Goal: Task Accomplishment & Management: Complete application form

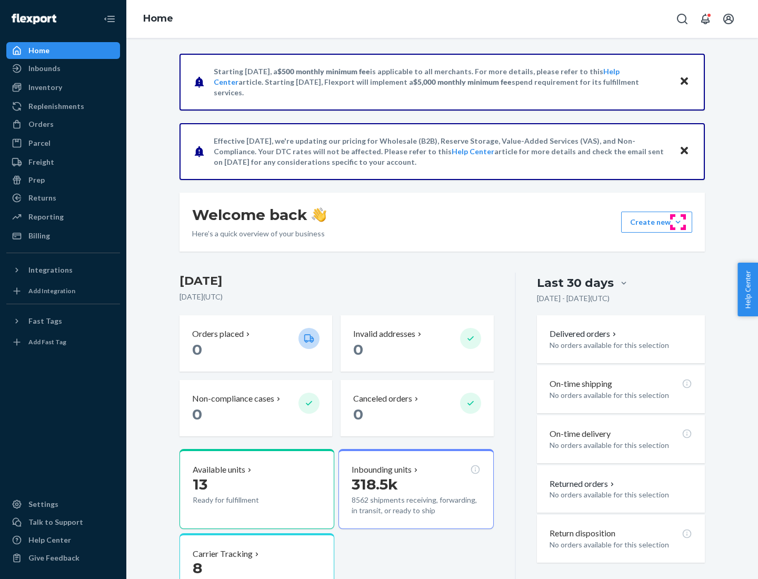
click at [678, 222] on button "Create new Create new inbound Create new order Create new product" at bounding box center [656, 222] width 71 height 21
click at [63, 68] on div "Inbounds" at bounding box center [63, 68] width 112 height 15
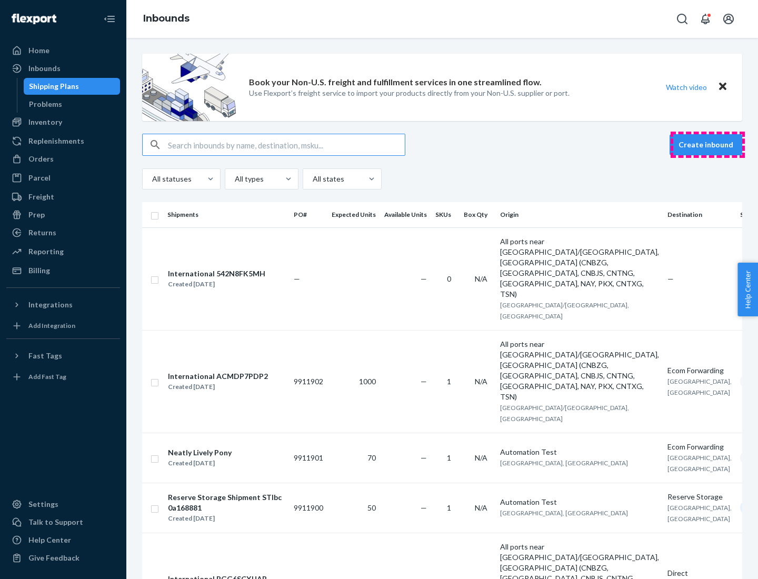
click at [707, 145] on button "Create inbound" at bounding box center [705, 144] width 73 height 21
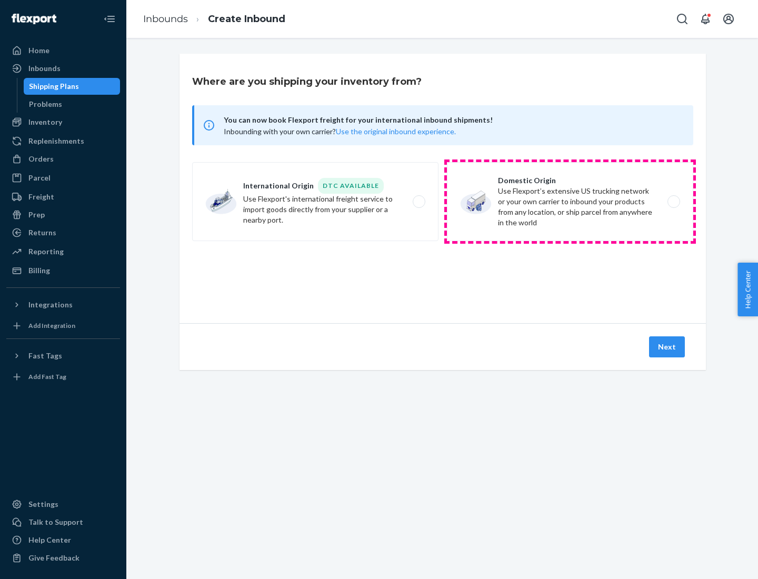
click at [570, 202] on label "Domestic Origin Use Flexport’s extensive US trucking network or your own carrie…" at bounding box center [570, 201] width 246 height 79
click at [673, 202] on input "Domestic Origin Use Flexport’s extensive US trucking network or your own carrie…" at bounding box center [676, 201] width 7 height 7
radio input "true"
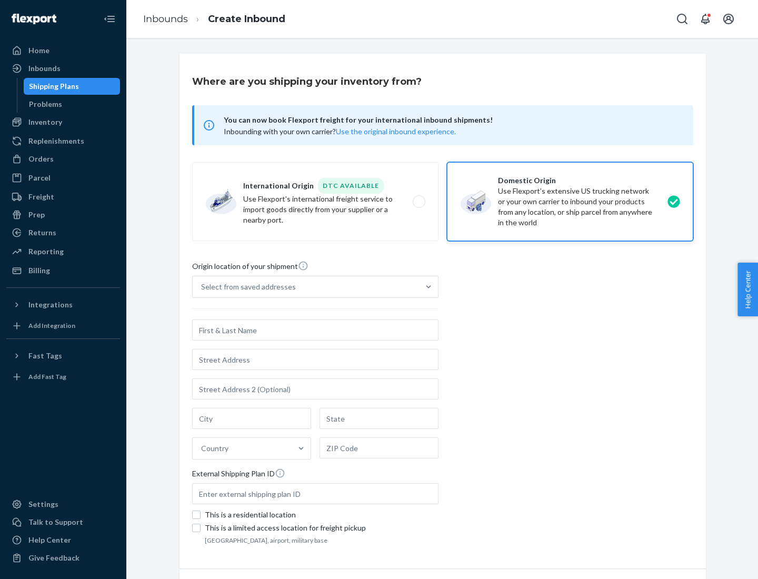
click at [246, 287] on div "Select from saved addresses" at bounding box center [248, 287] width 95 height 11
click at [202, 287] on input "Select from saved addresses" at bounding box center [201, 287] width 1 height 11
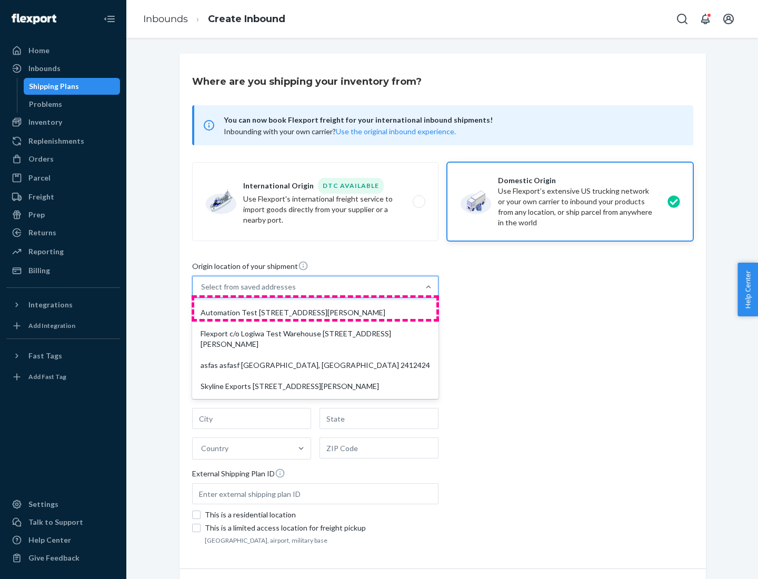
scroll to position [4, 0]
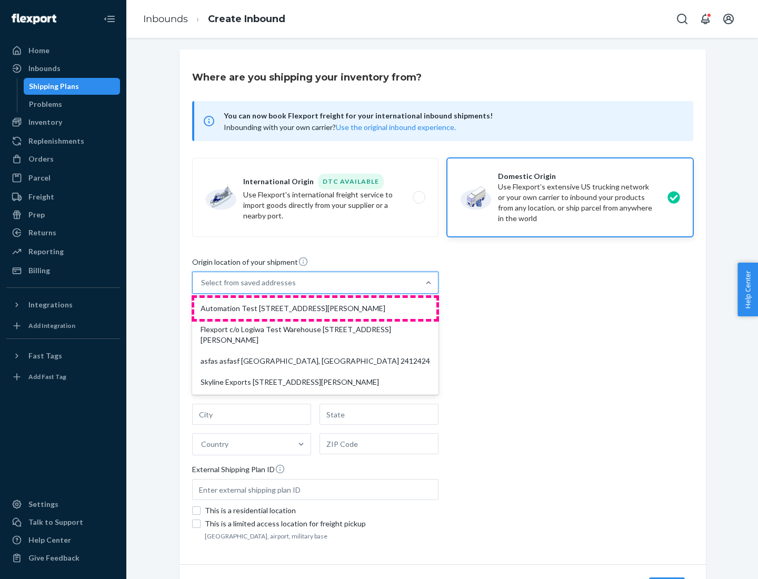
click at [315, 308] on div "Automation Test [STREET_ADDRESS][PERSON_NAME]" at bounding box center [315, 308] width 242 height 21
click at [202, 288] on input "option Automation Test [STREET_ADDRESS][PERSON_NAME] focused, 1 of 4. 4 results…" at bounding box center [201, 282] width 1 height 11
type input "Automation Test"
type input "9th Floor"
type input "[GEOGRAPHIC_DATA]"
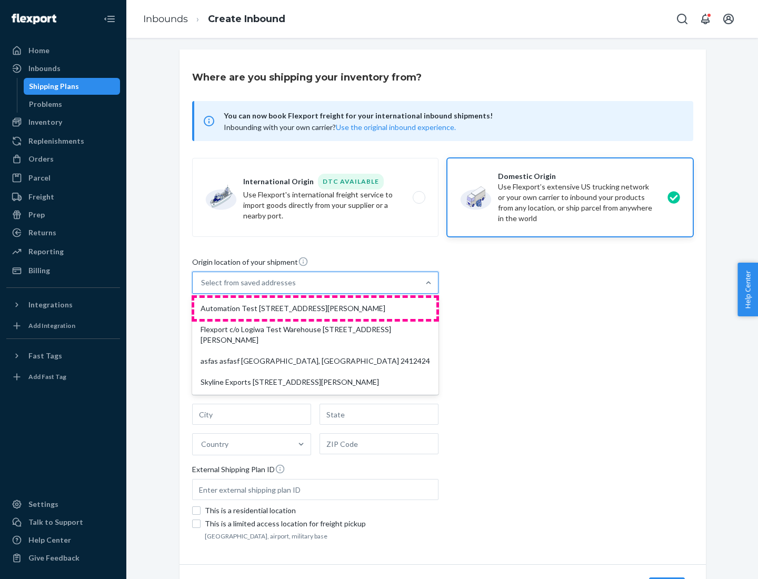
type input "CA"
type input "94104"
type input "[STREET_ADDRESS][PERSON_NAME]"
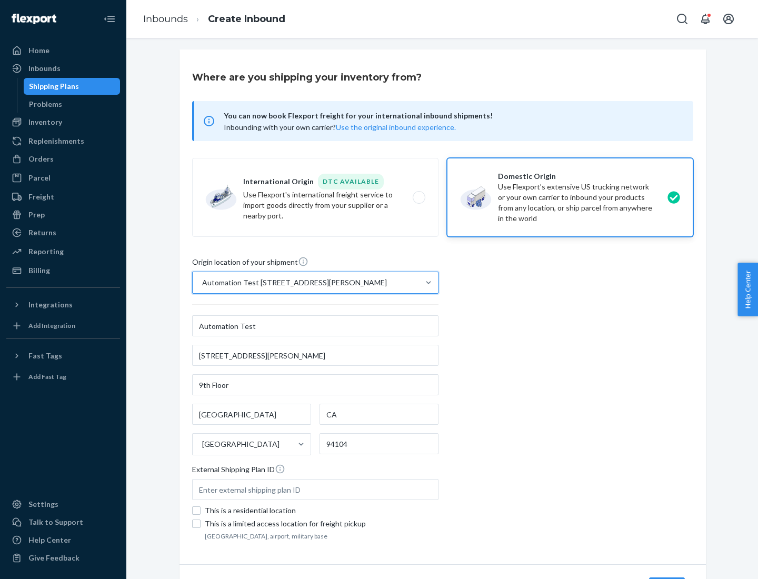
scroll to position [62, 0]
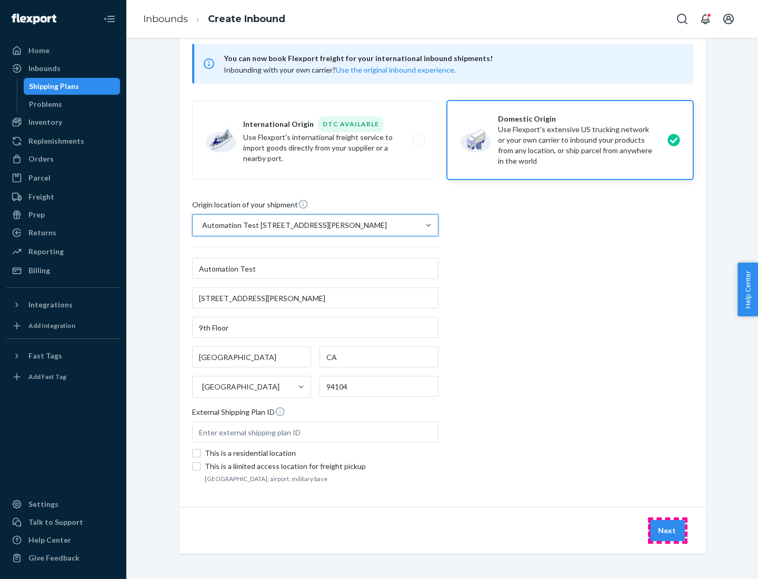
click at [667, 530] on button "Next" at bounding box center [667, 530] width 36 height 21
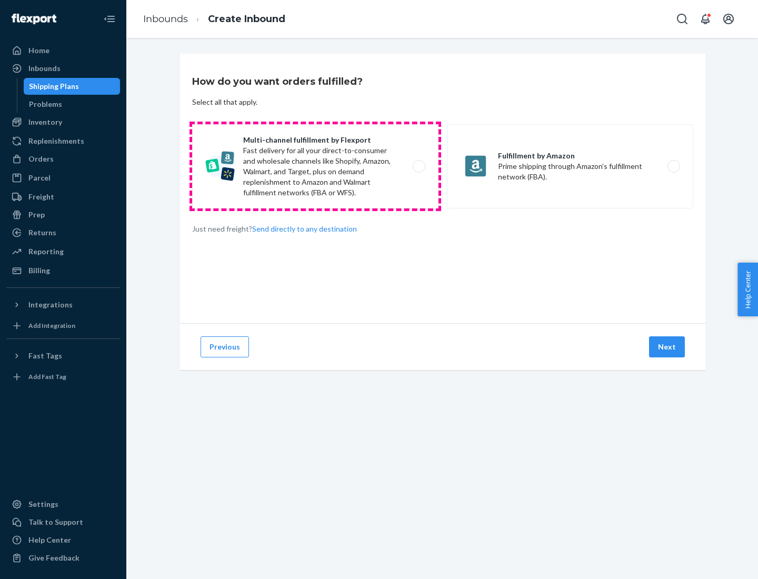
click at [315, 166] on label "Multi-channel fulfillment by Flexport Fast delivery for all your direct-to-cons…" at bounding box center [315, 166] width 246 height 84
click at [418, 166] on input "Multi-channel fulfillment by Flexport Fast delivery for all your direct-to-cons…" at bounding box center [421, 166] width 7 height 7
radio input "true"
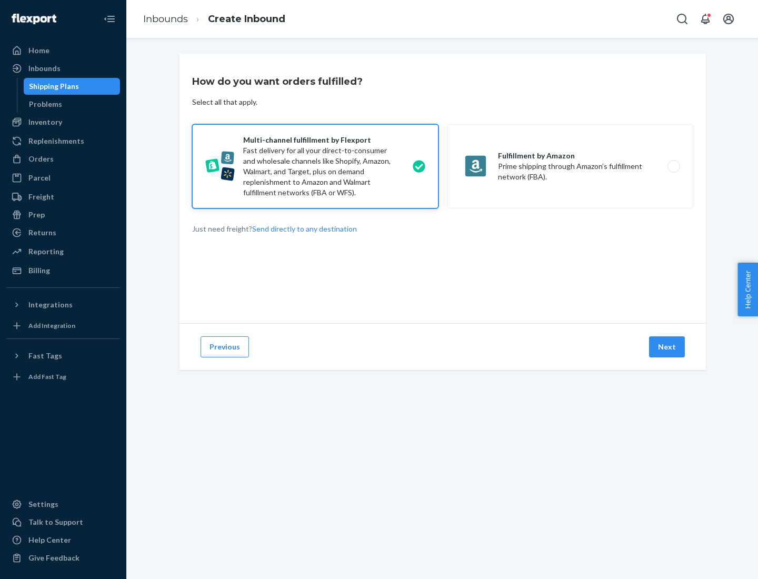
click at [667, 347] on button "Next" at bounding box center [667, 346] width 36 height 21
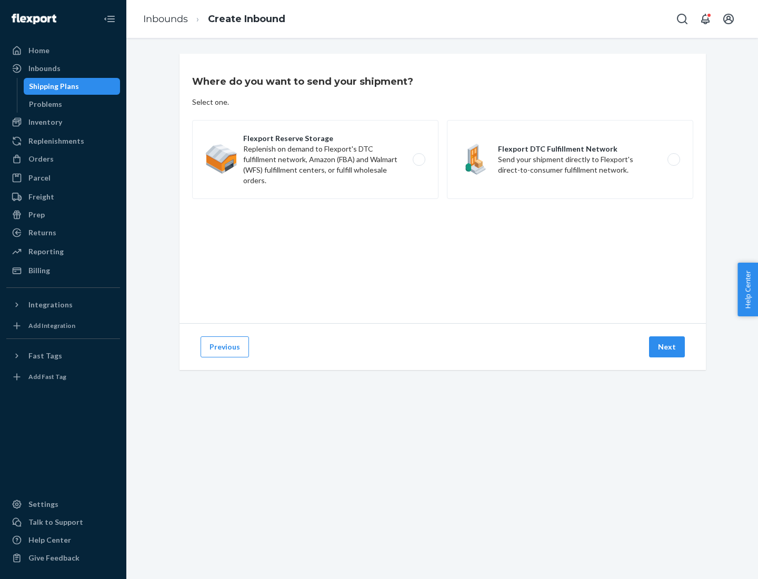
click at [570, 159] on label "Flexport DTC Fulfillment Network Send your shipment directly to Flexport's dire…" at bounding box center [570, 159] width 246 height 79
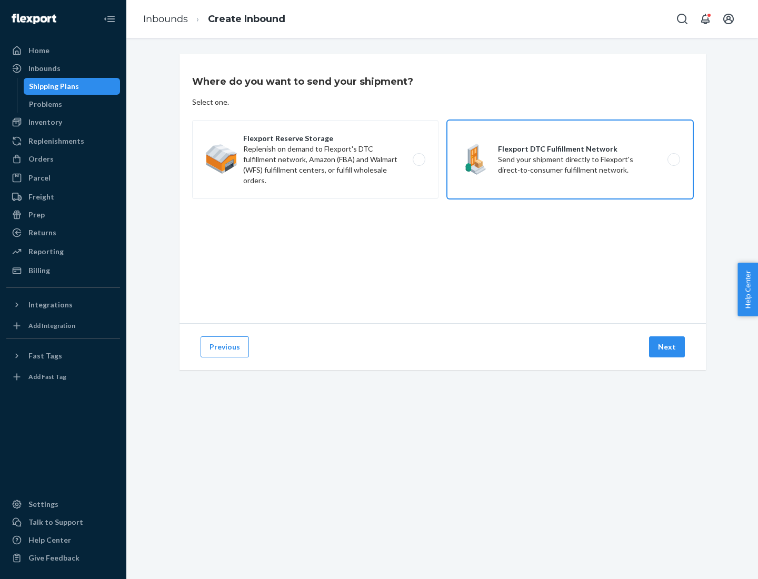
click at [673, 159] on input "Flexport DTC Fulfillment Network Send your shipment directly to Flexport's dire…" at bounding box center [676, 159] width 7 height 7
radio input "true"
click at [667, 347] on button "Next" at bounding box center [667, 346] width 36 height 21
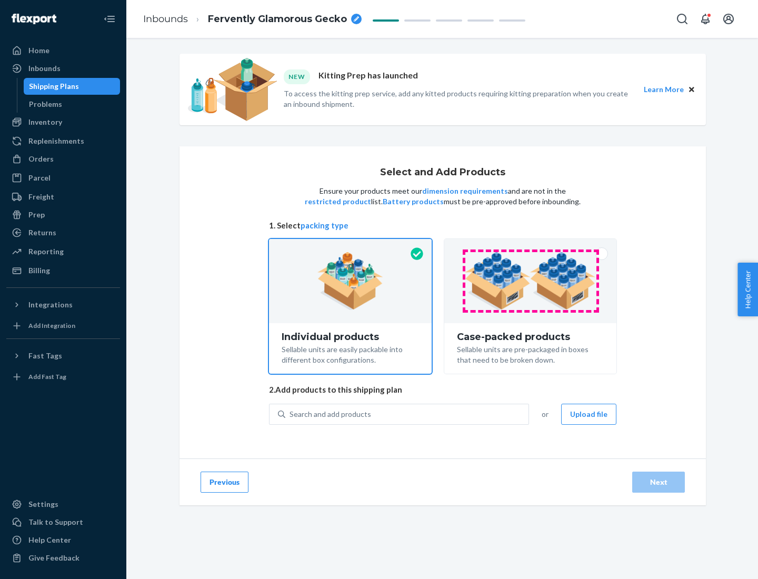
click at [530, 281] on img at bounding box center [530, 281] width 131 height 58
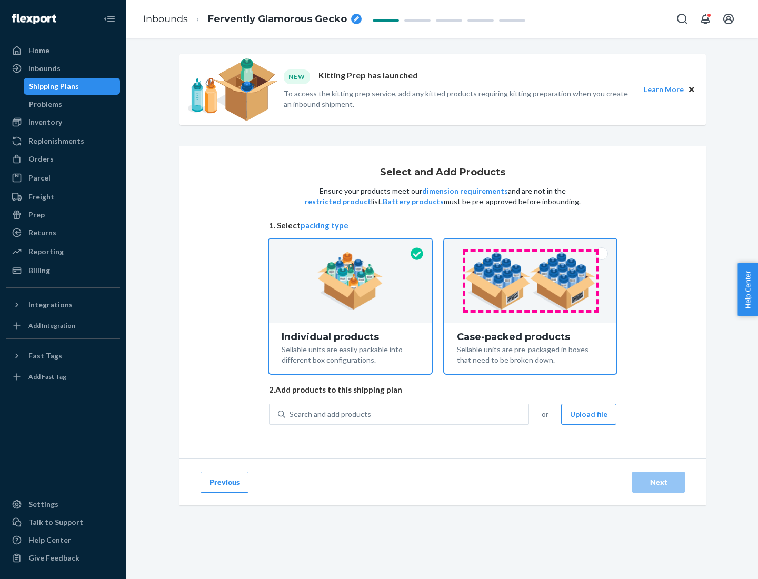
click at [530, 246] on input "Case-packed products Sellable units are pre-packaged in boxes that need to be b…" at bounding box center [530, 242] width 7 height 7
radio input "true"
radio input "false"
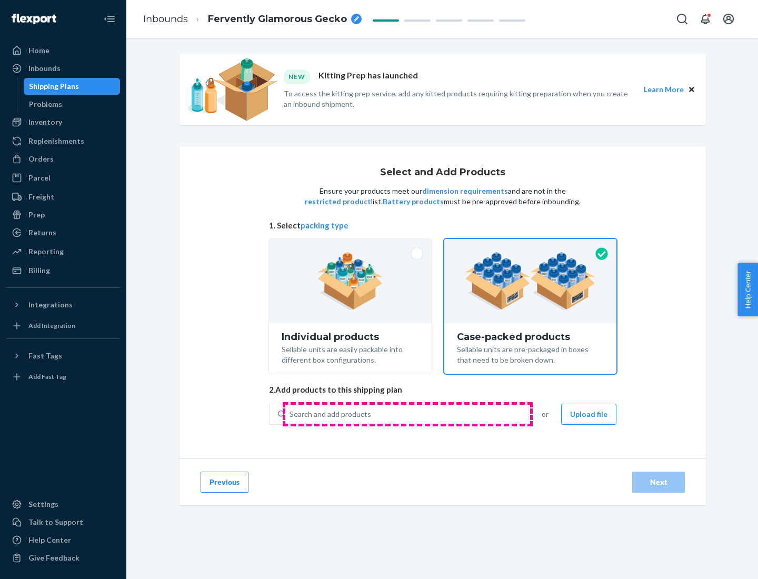
click at [407, 414] on div "Search and add products" at bounding box center [406, 414] width 243 height 19
click at [290, 414] on input "Search and add products" at bounding box center [289, 414] width 1 height 11
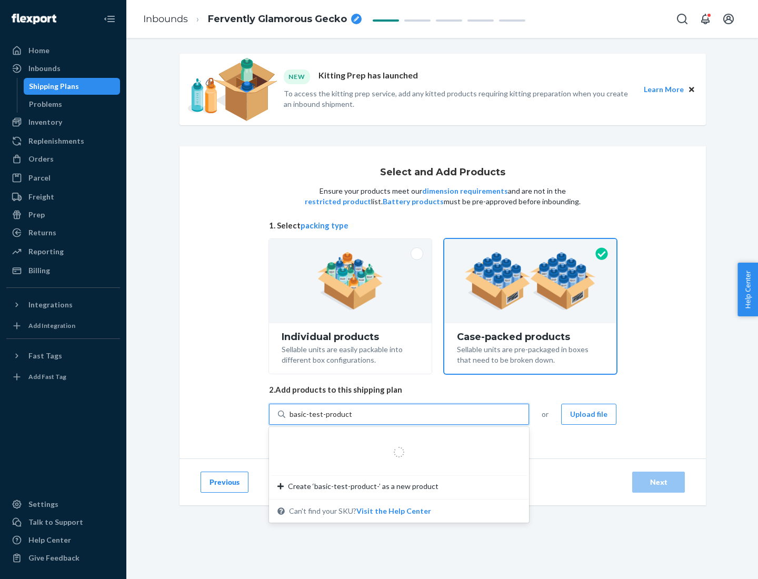
type input "basic-test-product-1"
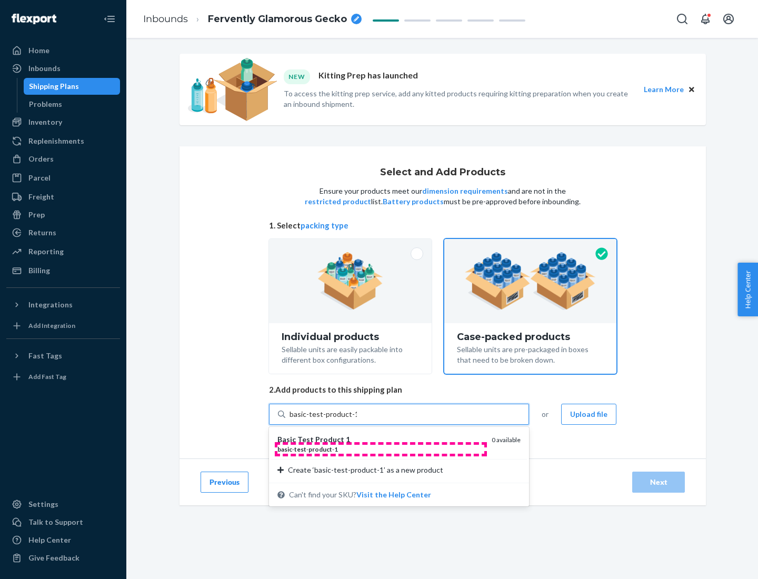
click at [380, 449] on div "basic - test - product - 1" at bounding box center [380, 449] width 206 height 9
click at [357, 419] on input "basic-test-product-1" at bounding box center [322, 414] width 67 height 11
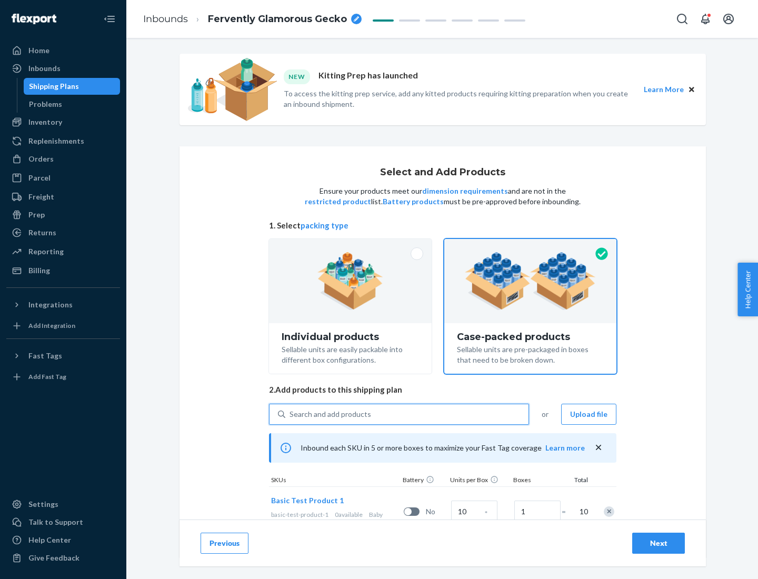
scroll to position [38, 0]
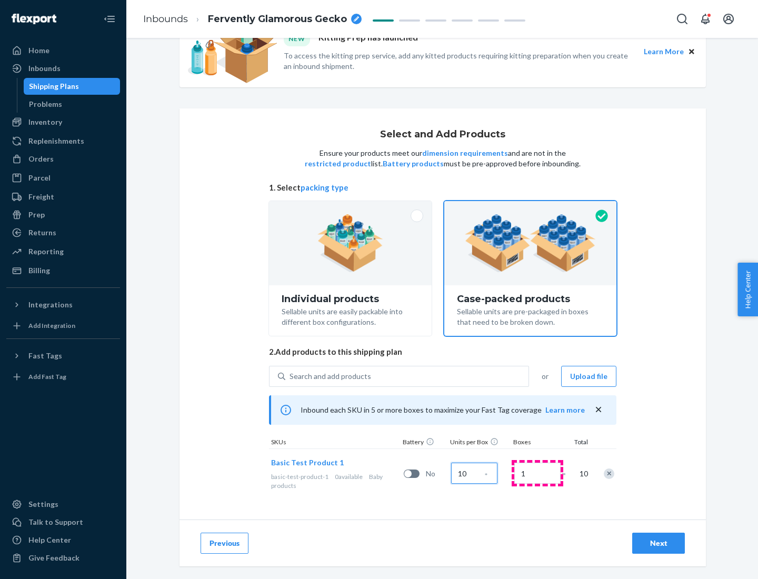
type input "10"
type input "7"
click at [658, 543] on div "Next" at bounding box center [658, 543] width 35 height 11
radio input "true"
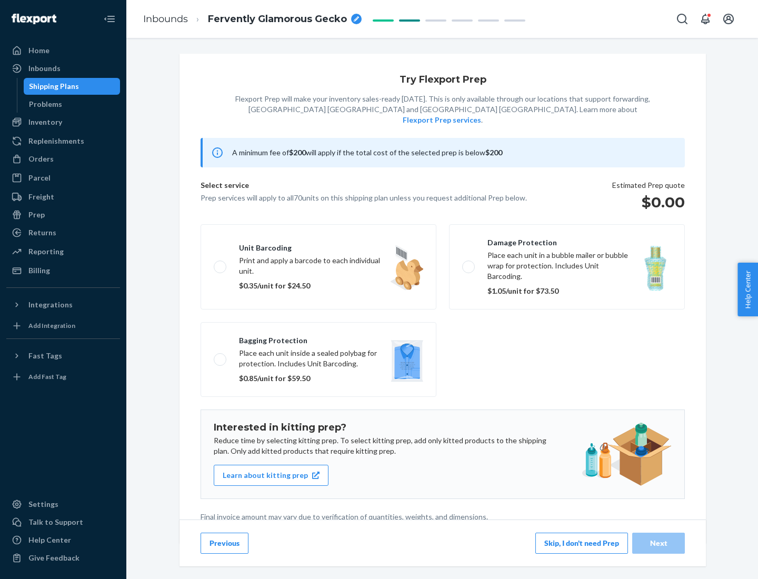
scroll to position [3, 0]
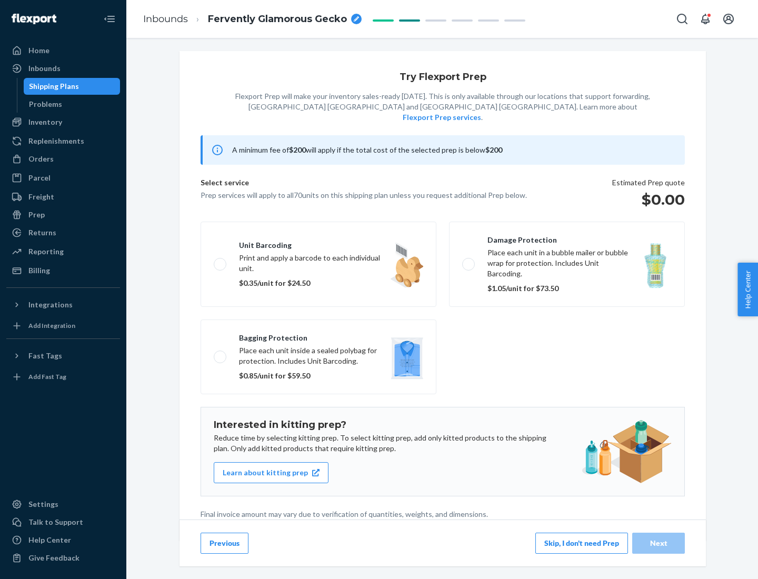
click at [318, 335] on label "Bagging protection Place each unit inside a sealed polybag for protection. Incl…" at bounding box center [318, 356] width 236 height 75
click at [220, 353] on input "Bagging protection Place each unit inside a sealed polybag for protection. Incl…" at bounding box center [217, 356] width 7 height 7
checkbox input "true"
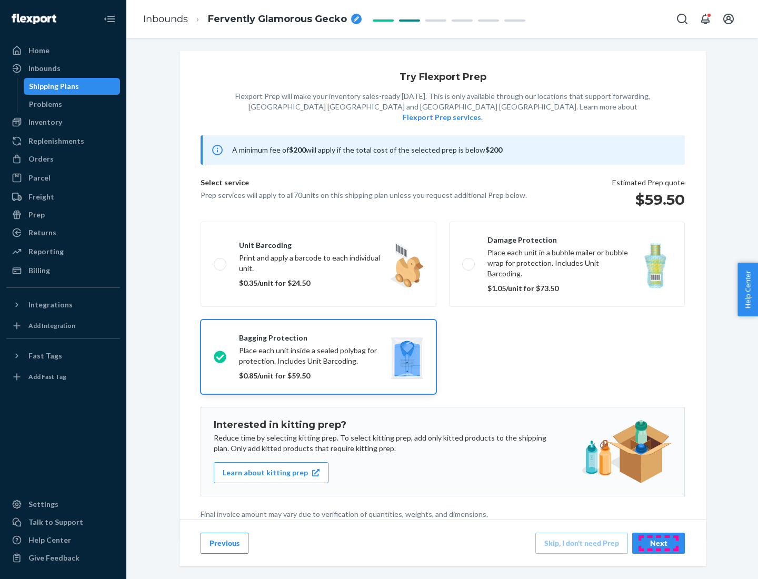
click at [658, 543] on div "Next" at bounding box center [658, 543] width 35 height 11
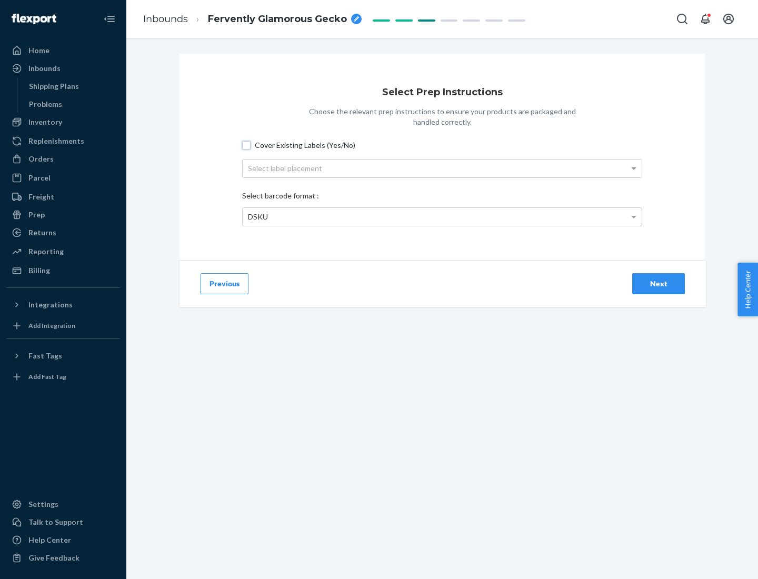
click at [246, 145] on input "Cover Existing Labels (Yes/No)" at bounding box center [246, 145] width 8 height 8
click at [442, 168] on div "Select label placement" at bounding box center [442, 168] width 399 height 18
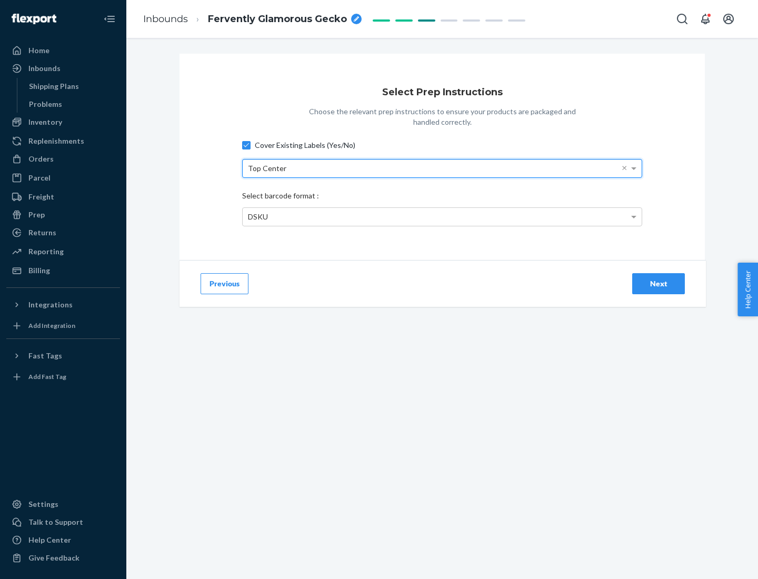
click at [442, 216] on div "DSKU" at bounding box center [442, 217] width 399 height 18
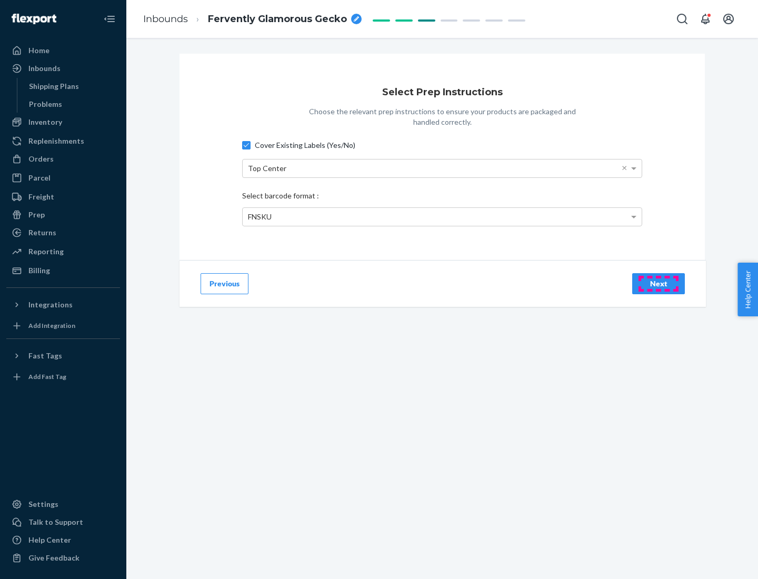
click at [658, 283] on div "Next" at bounding box center [658, 283] width 35 height 11
click at [246, 145] on input "Cover Existing Labels (Yes/No)" at bounding box center [246, 145] width 8 height 8
checkbox input "false"
